Goal: Transaction & Acquisition: Purchase product/service

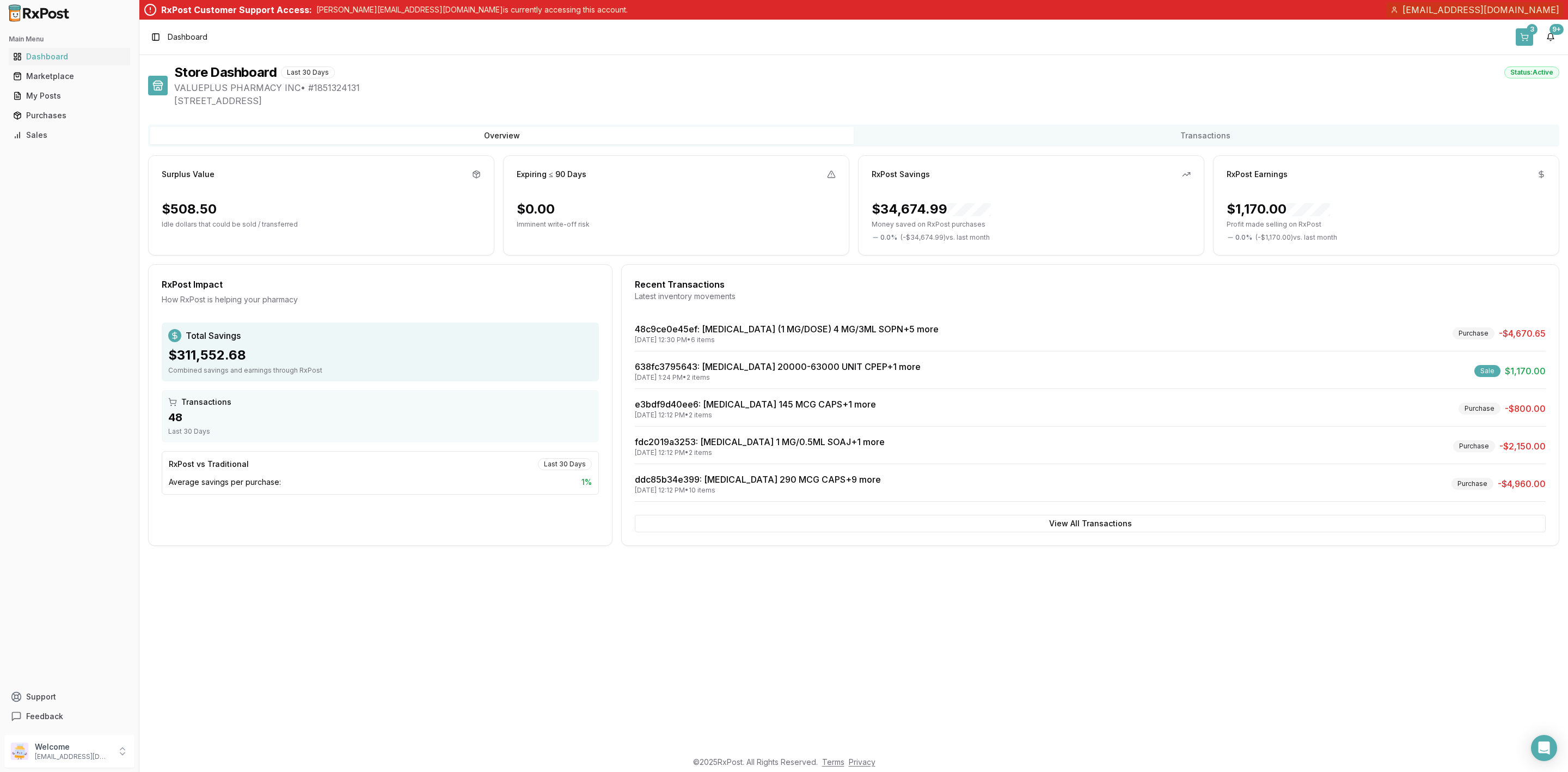
click at [1529, 39] on button "3" at bounding box center [1524, 37] width 17 height 17
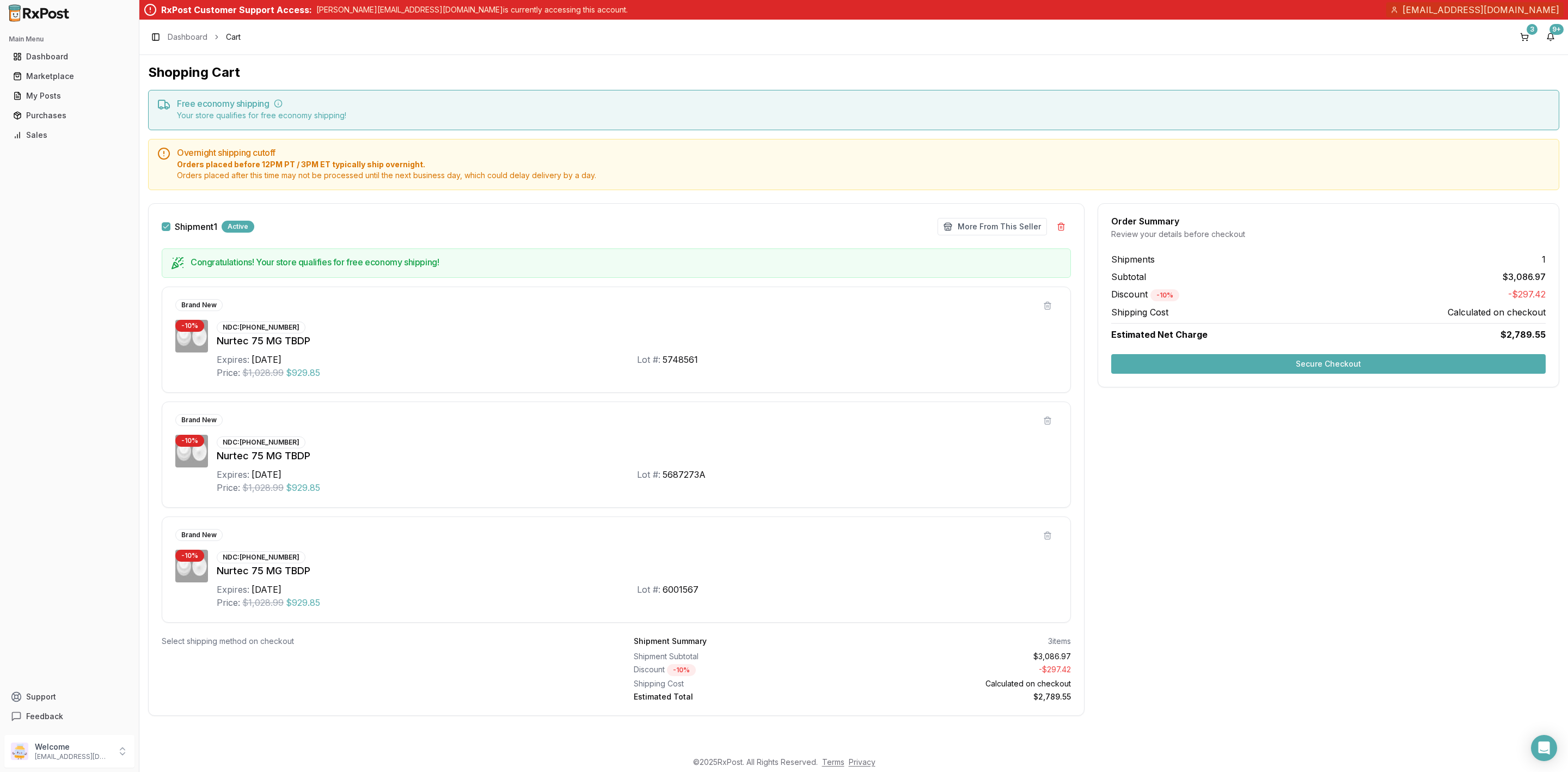
click at [1250, 359] on button "Secure Checkout" at bounding box center [1328, 364] width 434 height 20
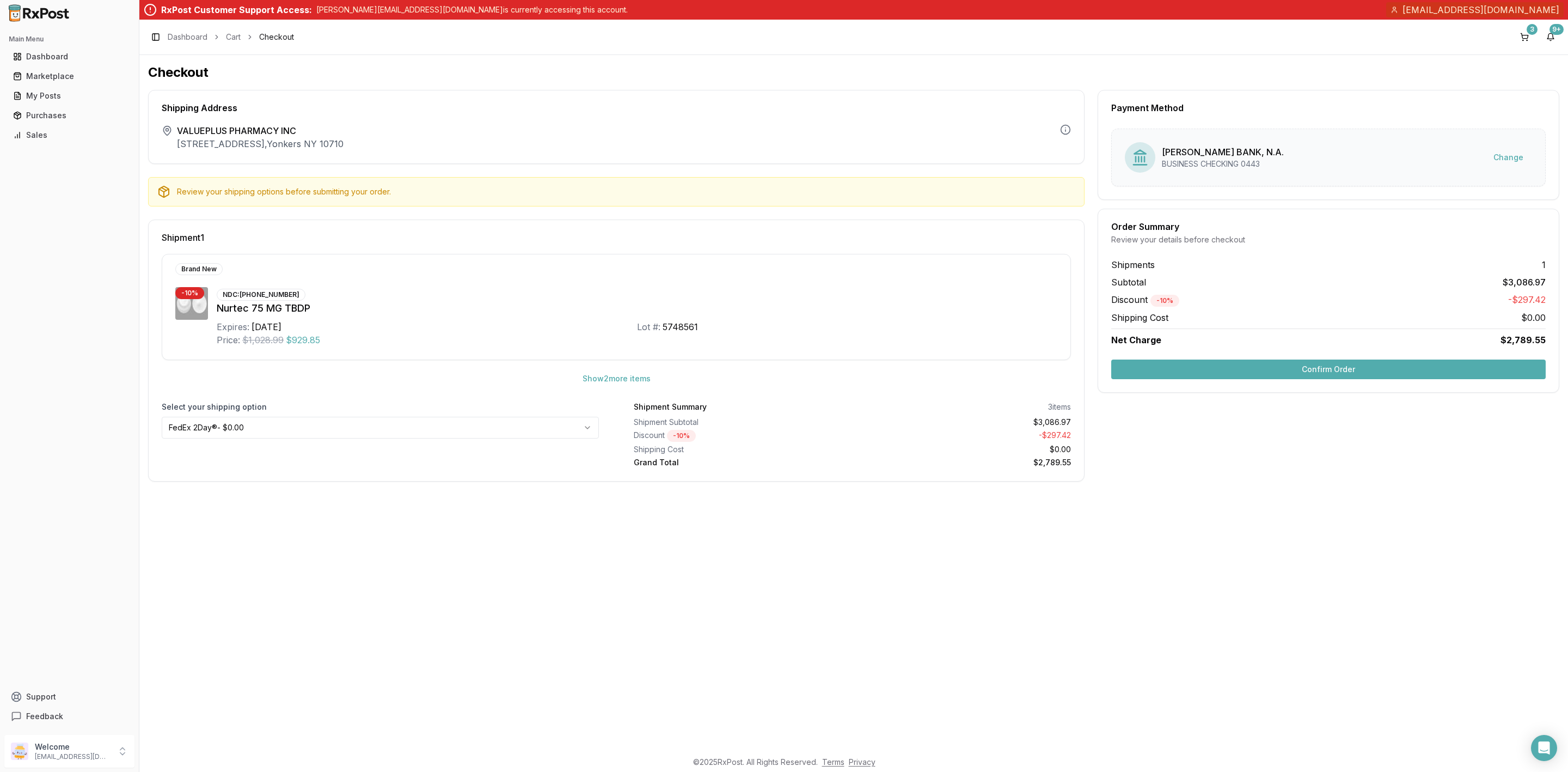
click at [1276, 363] on button "Confirm Order" at bounding box center [1328, 369] width 434 height 20
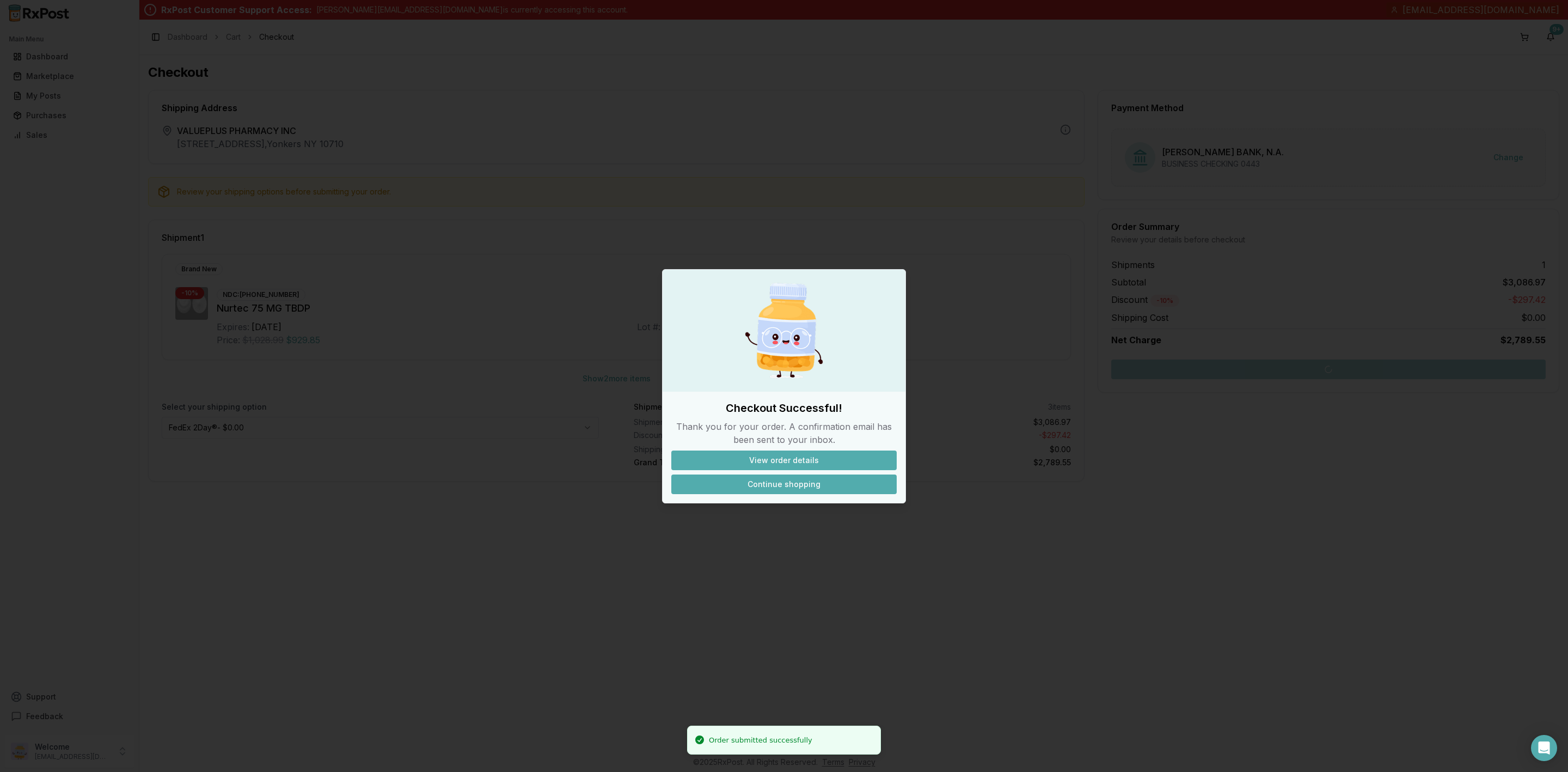
click at [753, 485] on button "Continue shopping" at bounding box center [784, 484] width 226 height 20
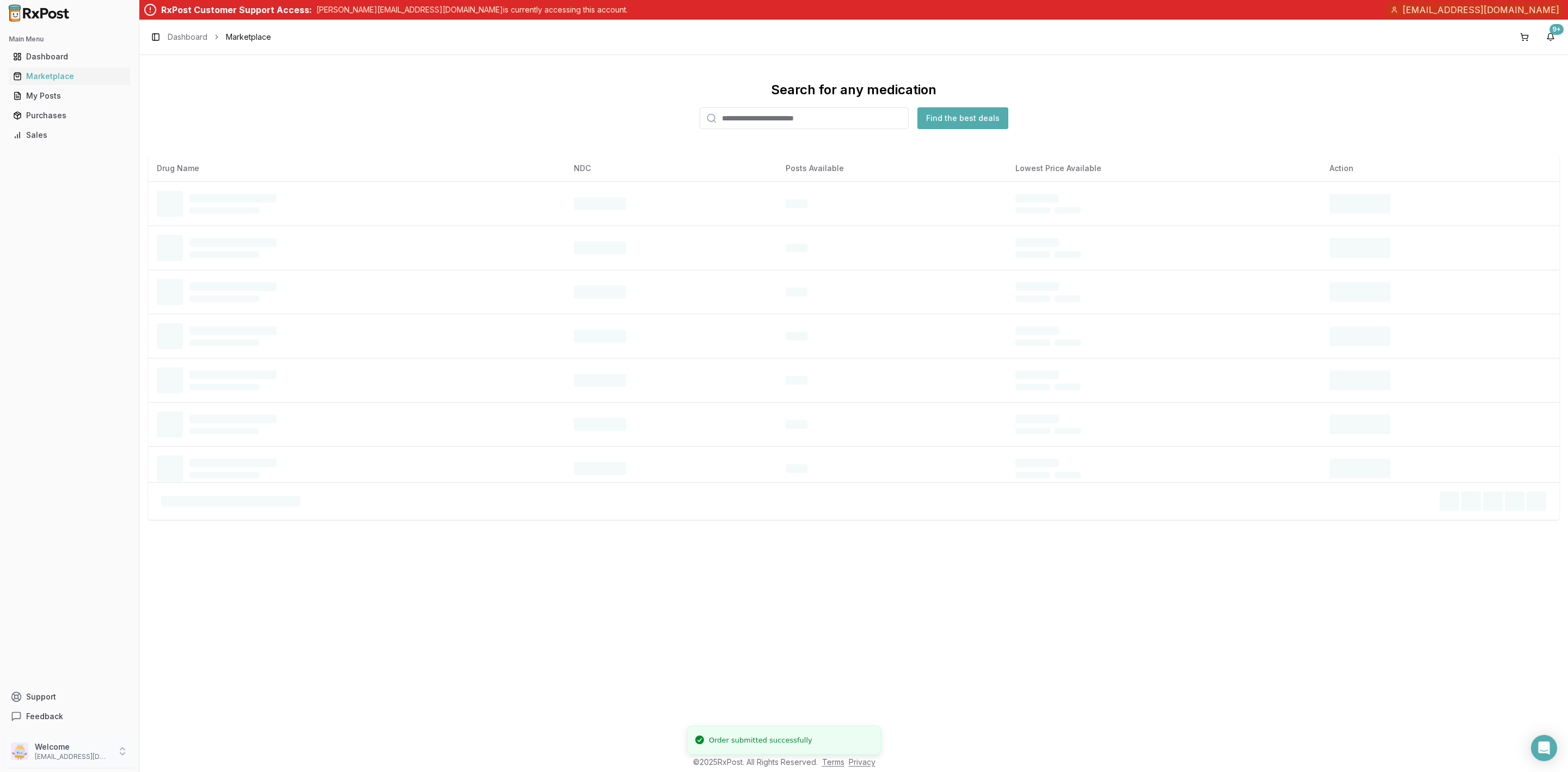
click at [50, 747] on p "Welcome" at bounding box center [73, 747] width 76 height 11
click at [188, 761] on button "Sign Out" at bounding box center [198, 753] width 112 height 18
